Goal: Information Seeking & Learning: Learn about a topic

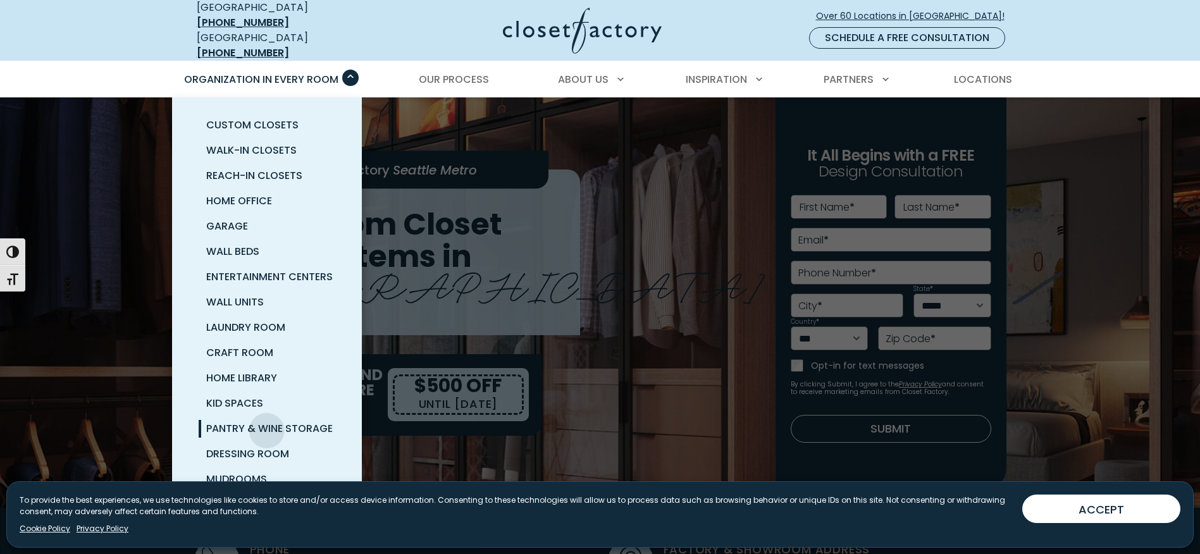
click at [267, 421] on span "Pantry & Wine Storage" at bounding box center [269, 428] width 127 height 15
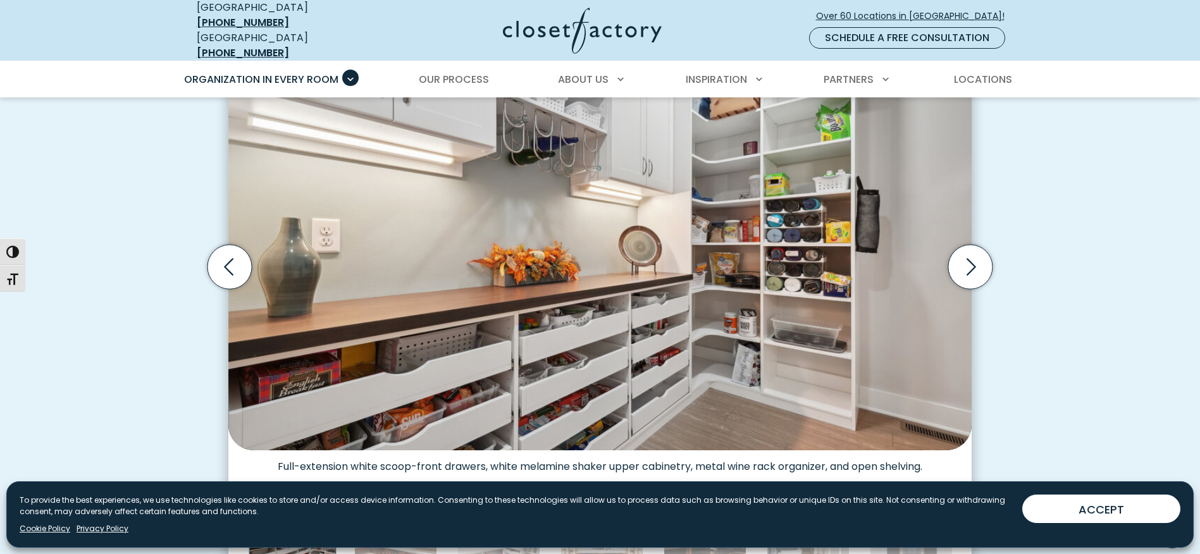
scroll to position [380, 0]
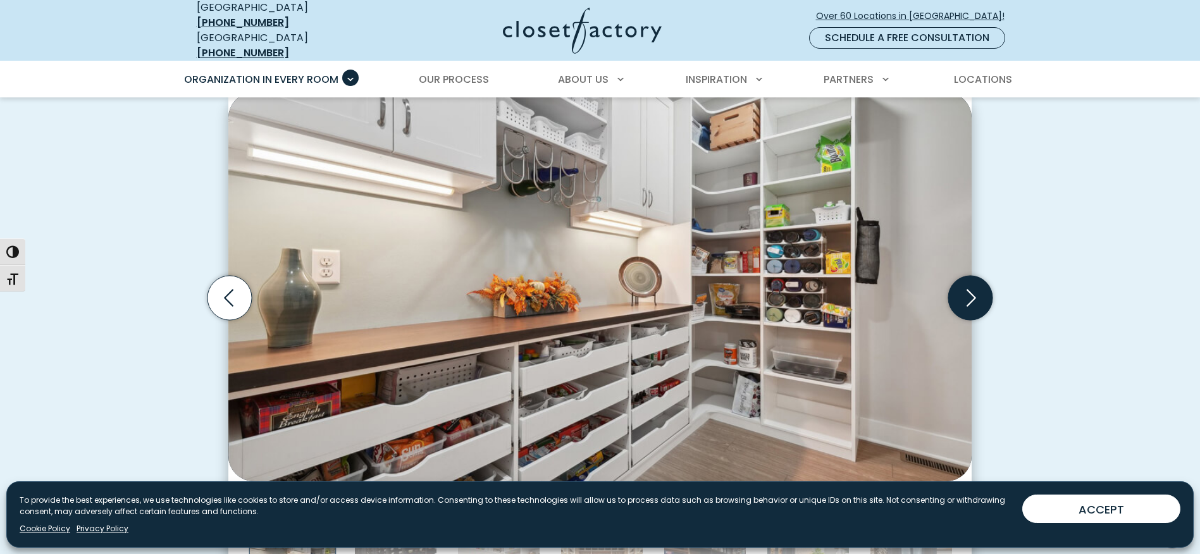
click at [974, 290] on icon "Next slide" at bounding box center [971, 298] width 9 height 17
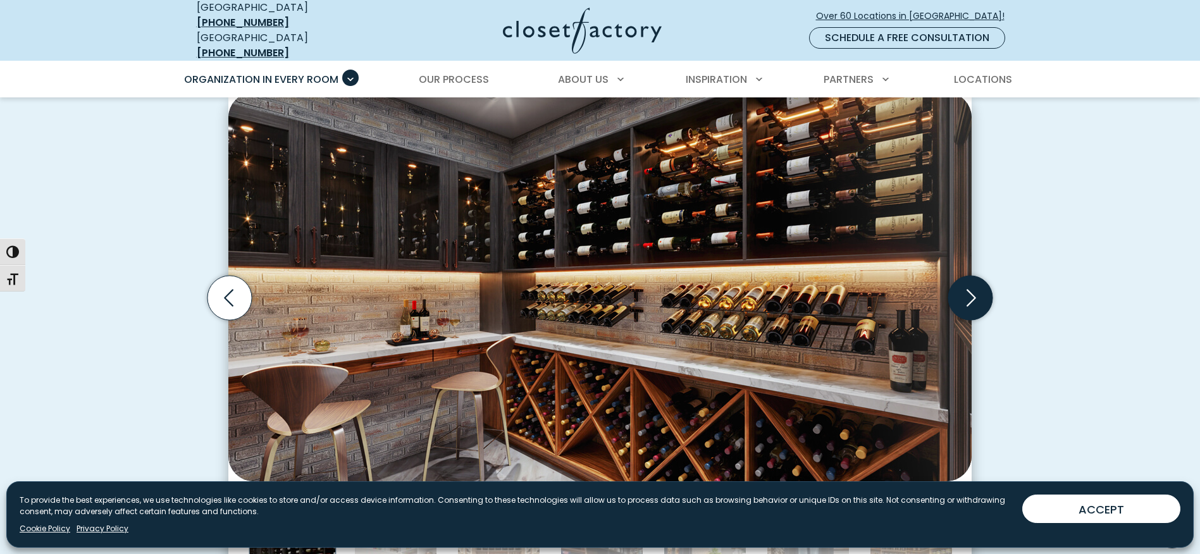
click at [974, 290] on icon "Next slide" at bounding box center [971, 298] width 9 height 17
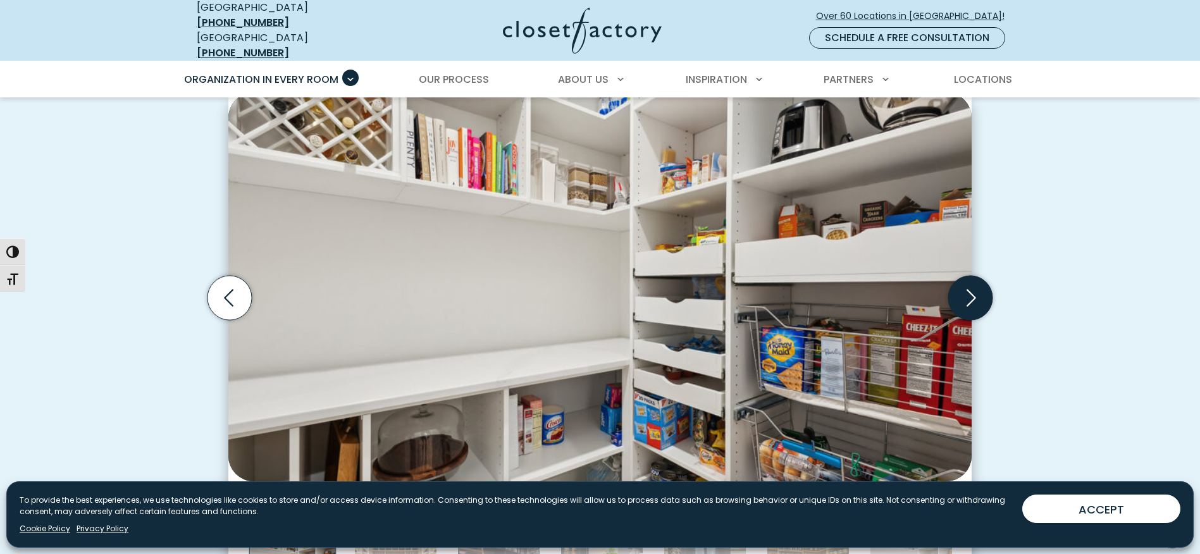
click at [974, 290] on icon "Next slide" at bounding box center [971, 298] width 9 height 17
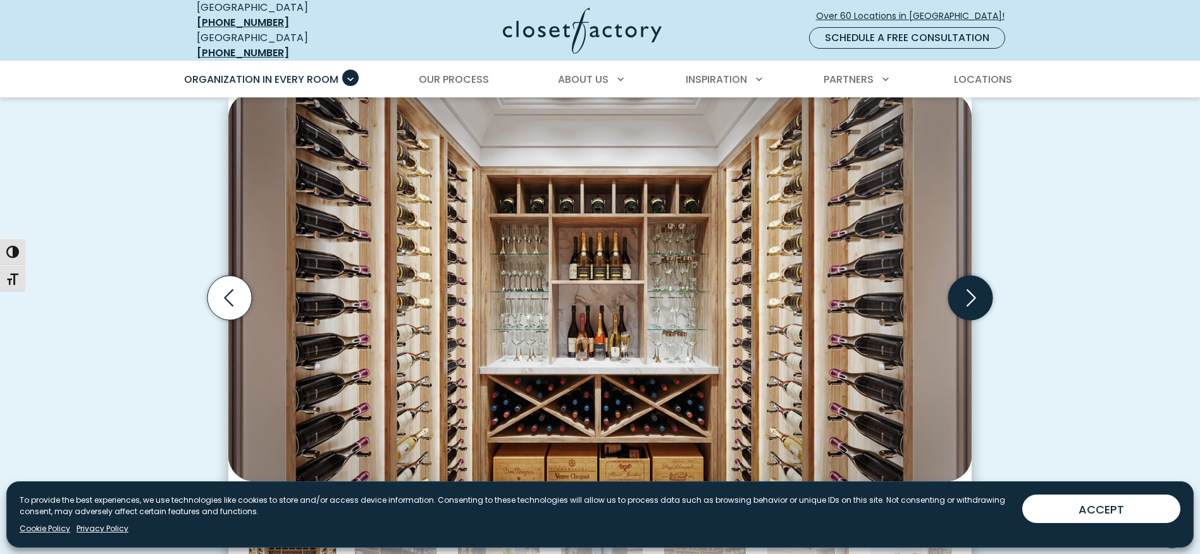
click at [974, 290] on icon "Next slide" at bounding box center [971, 298] width 9 height 17
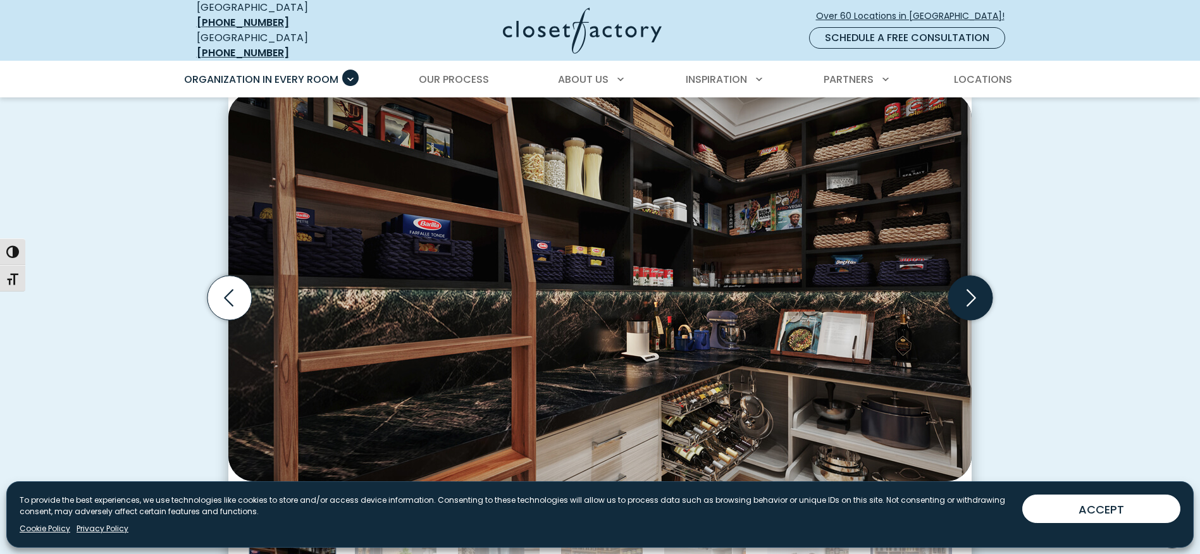
click at [974, 290] on icon "Next slide" at bounding box center [971, 298] width 9 height 17
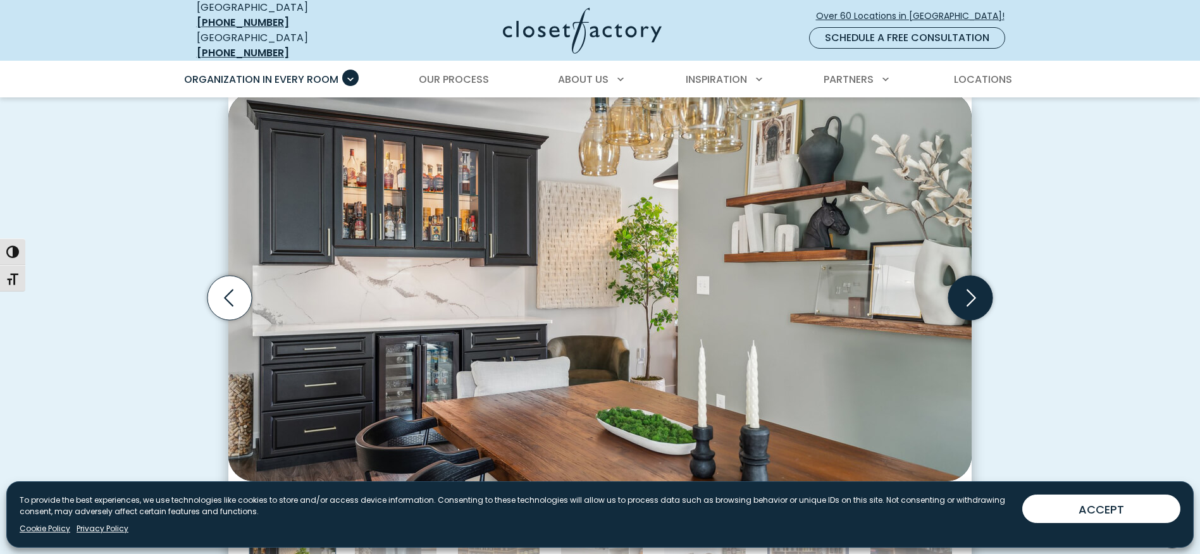
click at [974, 290] on icon "Next slide" at bounding box center [971, 298] width 9 height 17
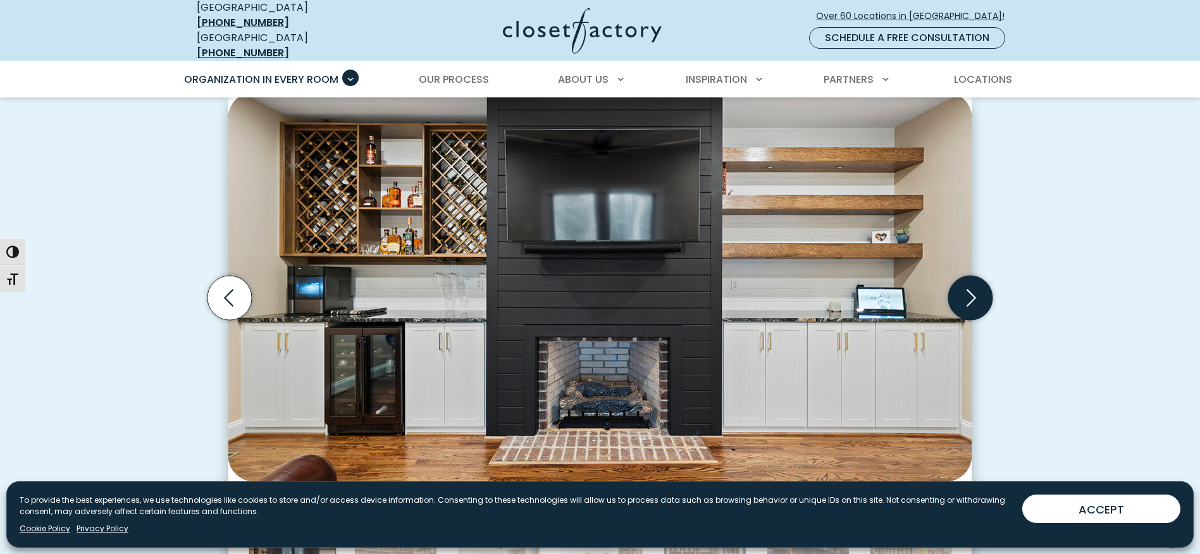
click at [974, 290] on icon "Next slide" at bounding box center [971, 298] width 9 height 17
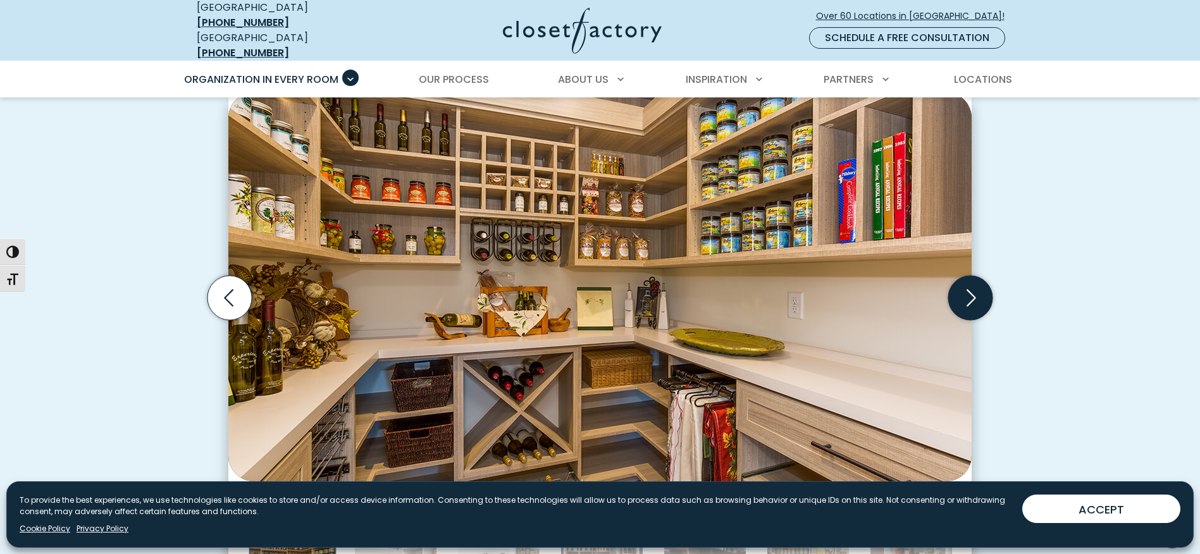
click at [974, 290] on icon "Next slide" at bounding box center [971, 298] width 9 height 17
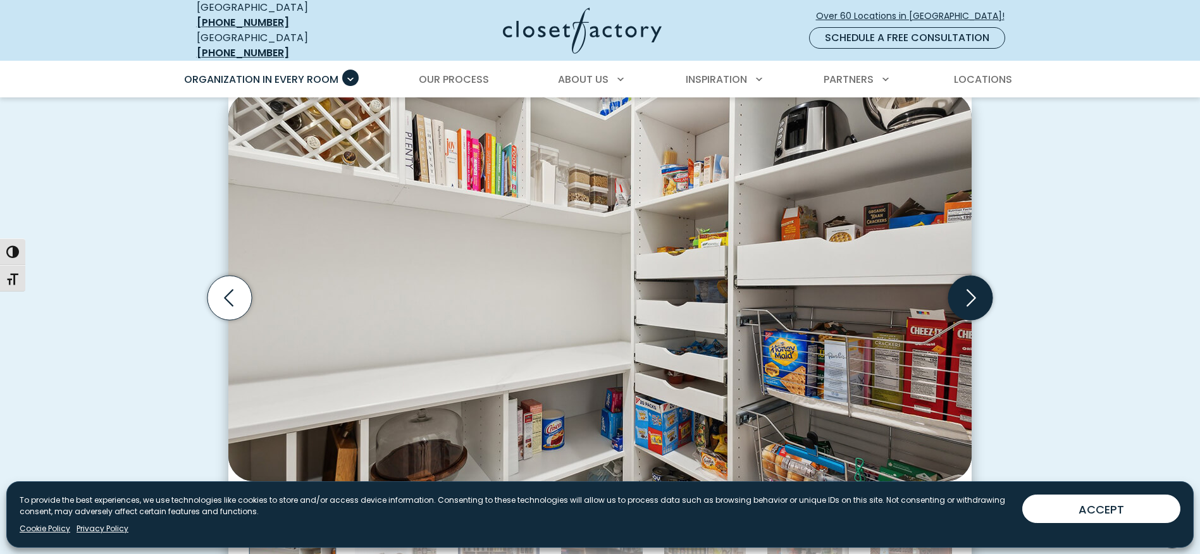
click at [974, 290] on icon "Next slide" at bounding box center [971, 298] width 9 height 17
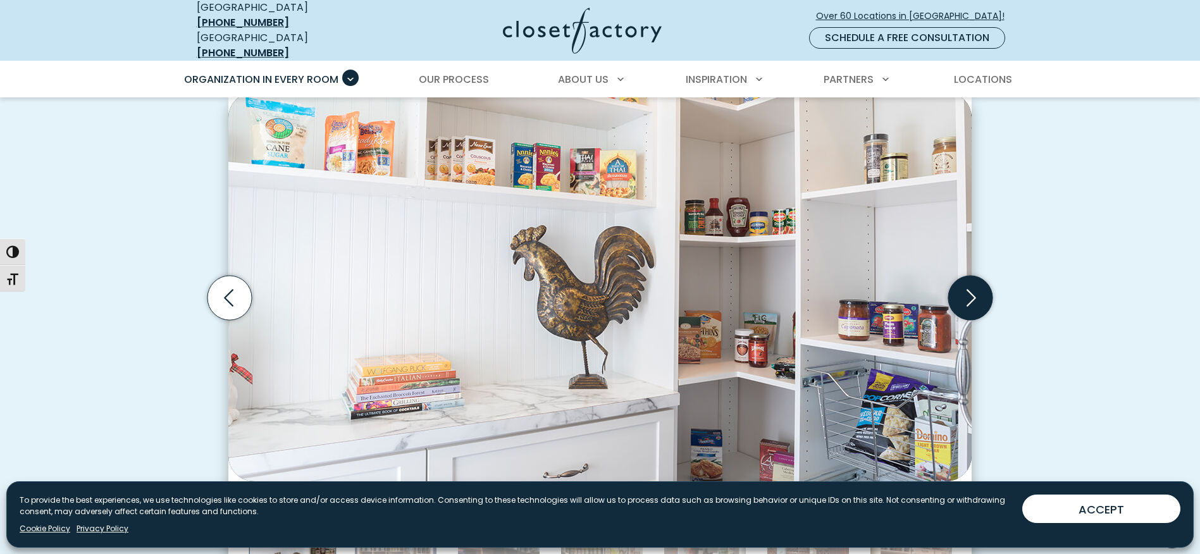
click at [974, 290] on icon "Next slide" at bounding box center [971, 298] width 9 height 17
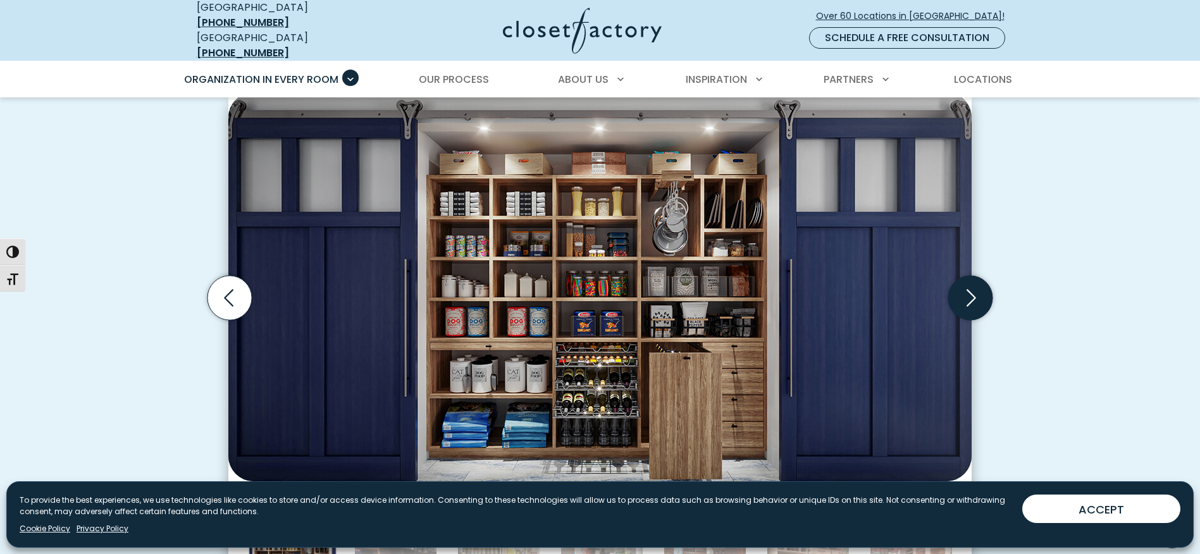
click at [974, 290] on icon "Next slide" at bounding box center [971, 298] width 9 height 17
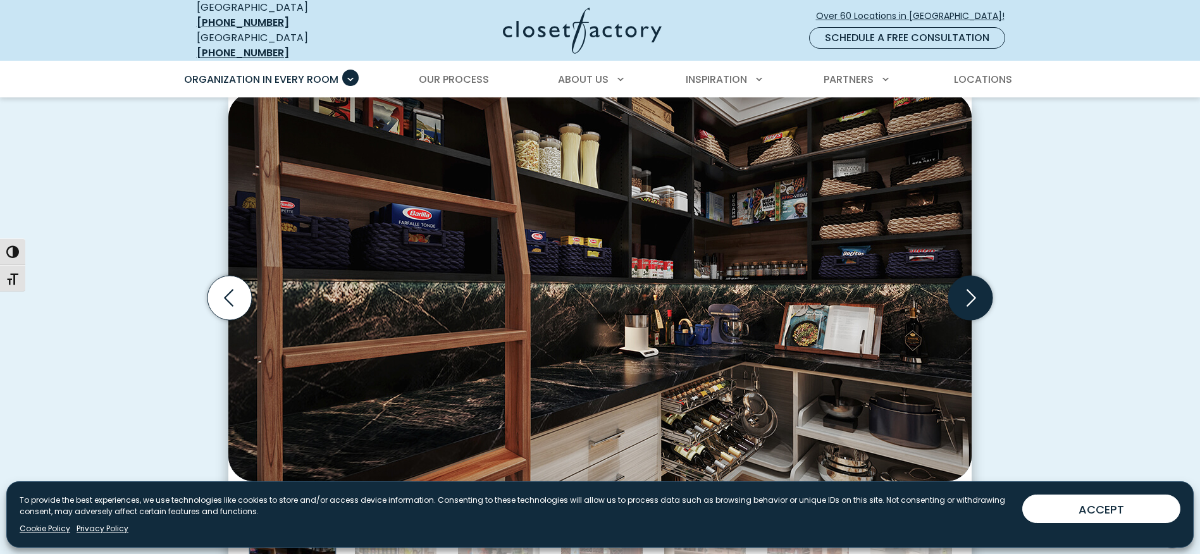
click at [974, 290] on icon "Next slide" at bounding box center [971, 298] width 9 height 17
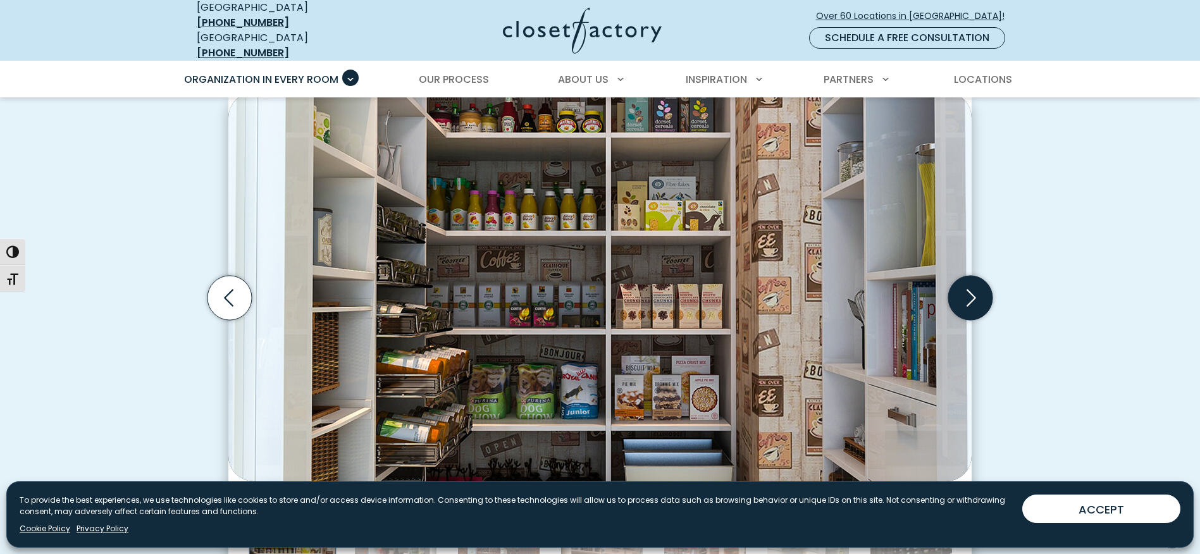
click at [974, 290] on icon "Next slide" at bounding box center [971, 298] width 9 height 17
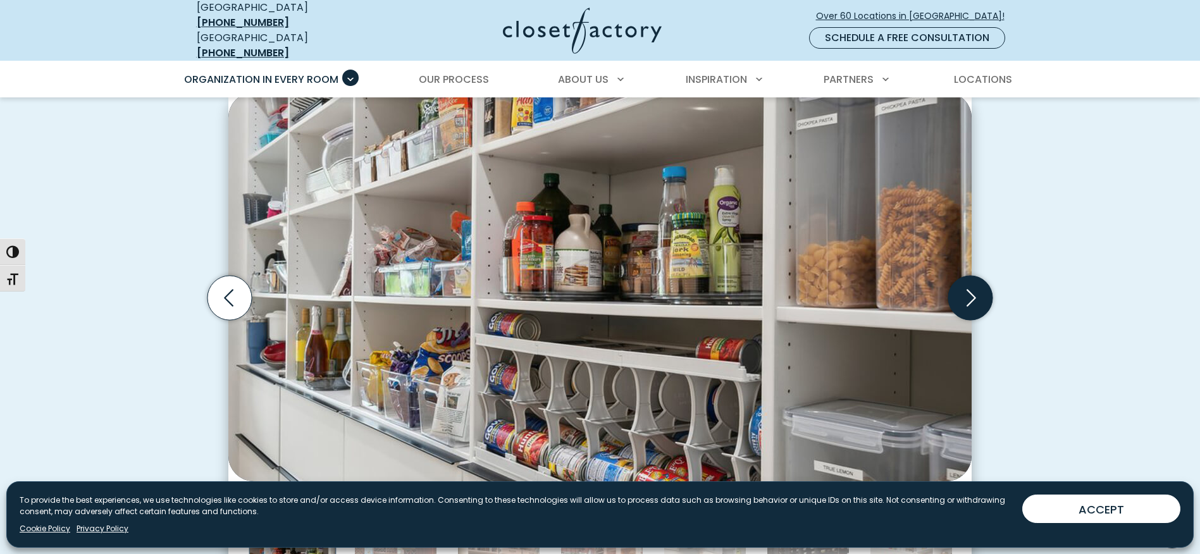
click at [974, 290] on icon "Next slide" at bounding box center [971, 298] width 9 height 17
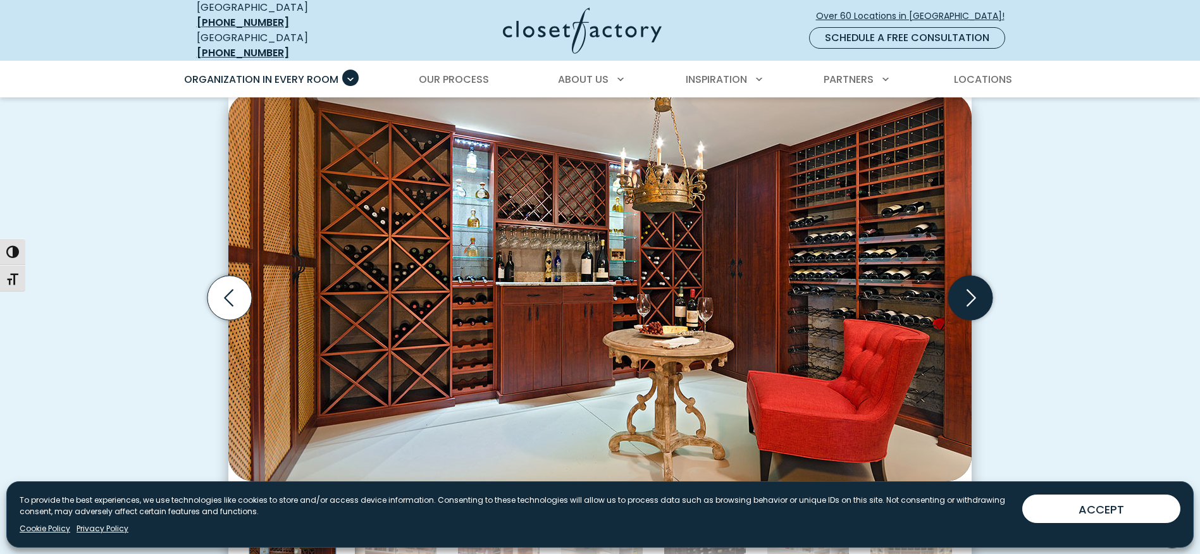
click at [974, 290] on icon "Next slide" at bounding box center [971, 298] width 9 height 17
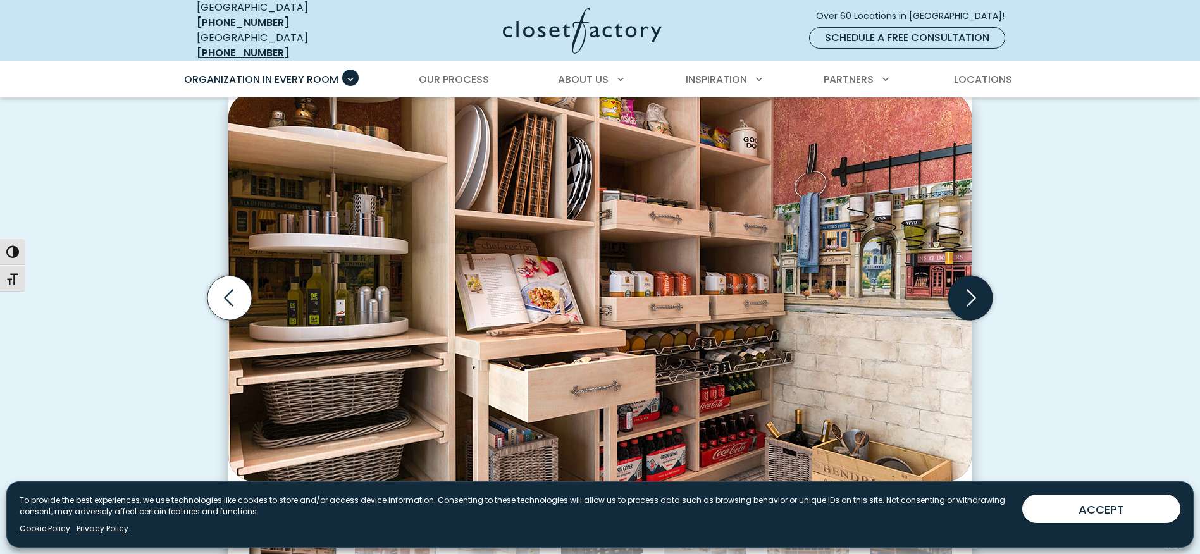
click at [974, 290] on icon "Next slide" at bounding box center [971, 298] width 9 height 17
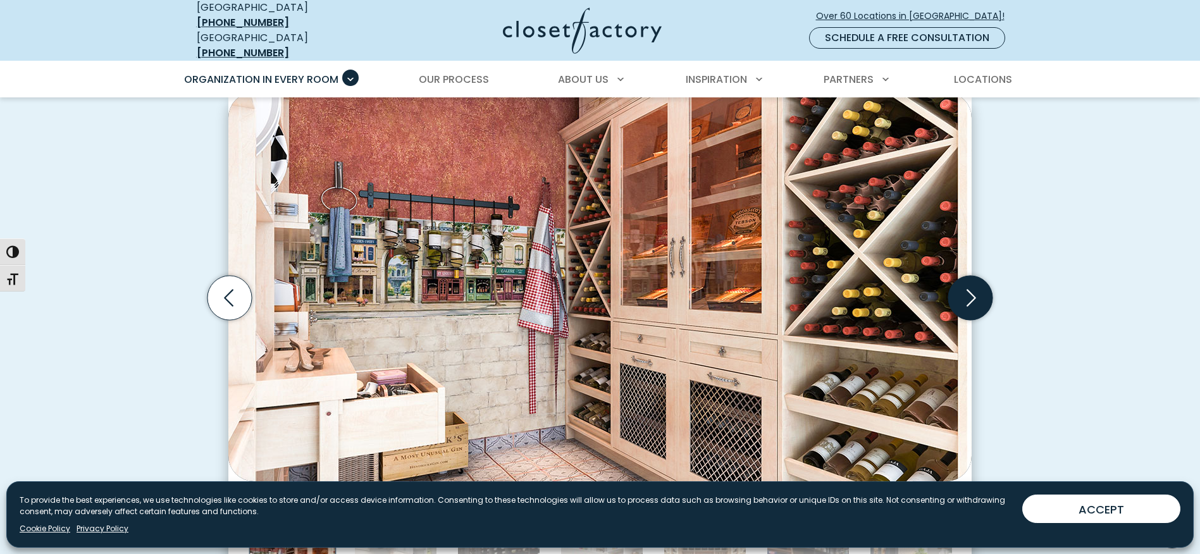
click at [974, 290] on icon "Next slide" at bounding box center [971, 298] width 9 height 17
